Goal: Transaction & Acquisition: Purchase product/service

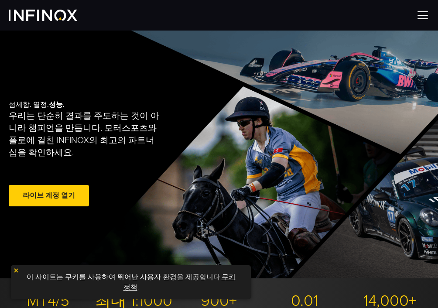
drag, startPoint x: 0, startPoint y: 0, endPoint x: 61, endPoint y: 14, distance: 62.7
click at [61, 14] on img at bounding box center [43, 15] width 68 height 11
click at [222, 277] on link "쿠키 정책" at bounding box center [179, 281] width 112 height 19
click at [14, 270] on img at bounding box center [16, 270] width 6 height 6
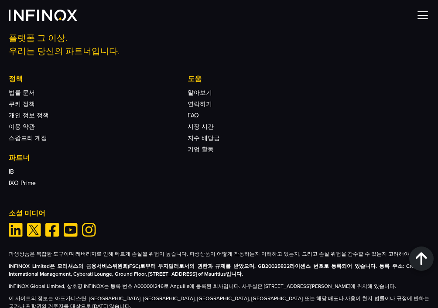
scroll to position [864, 0]
click at [43, 17] on img at bounding box center [43, 15] width 68 height 11
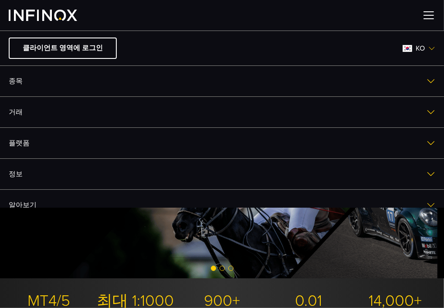
click at [427, 84] on img at bounding box center [431, 81] width 9 height 9
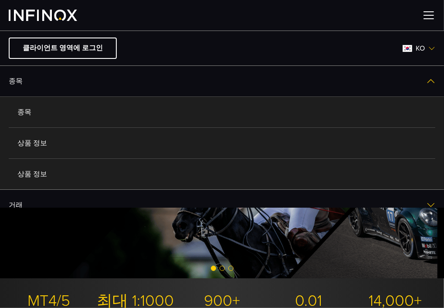
click at [26, 118] on link "종목" at bounding box center [222, 112] width 427 height 31
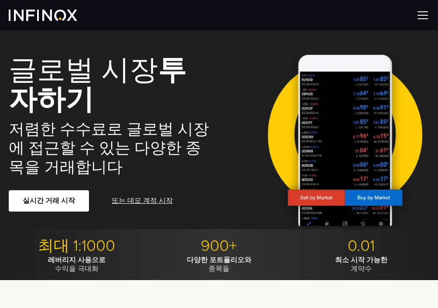
click at [46, 204] on link "실시간 거래 시작" at bounding box center [49, 200] width 80 height 21
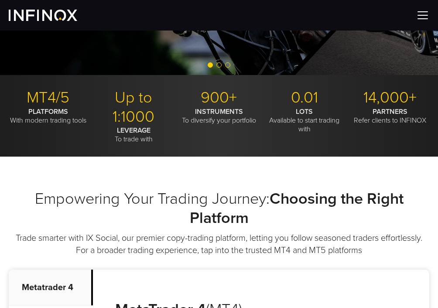
scroll to position [349, 0]
